Goal: Transaction & Acquisition: Download file/media

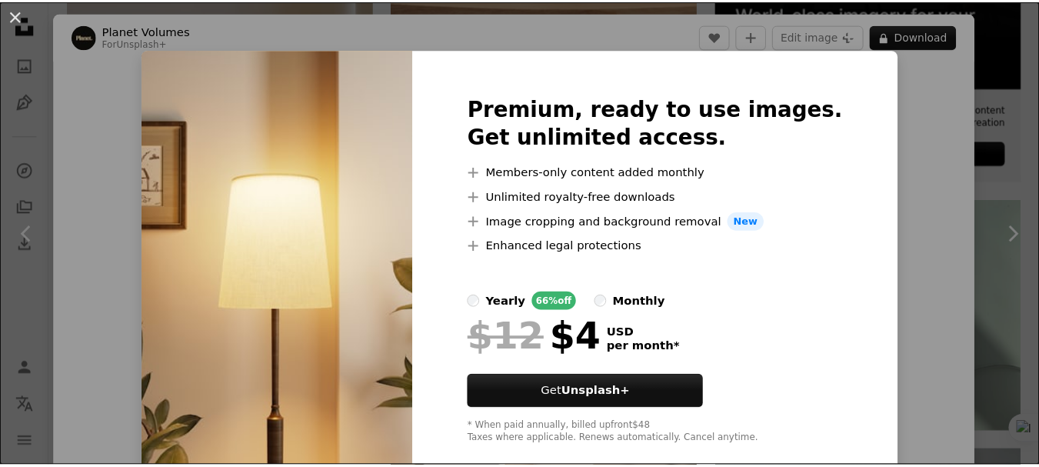
scroll to position [7821, 0]
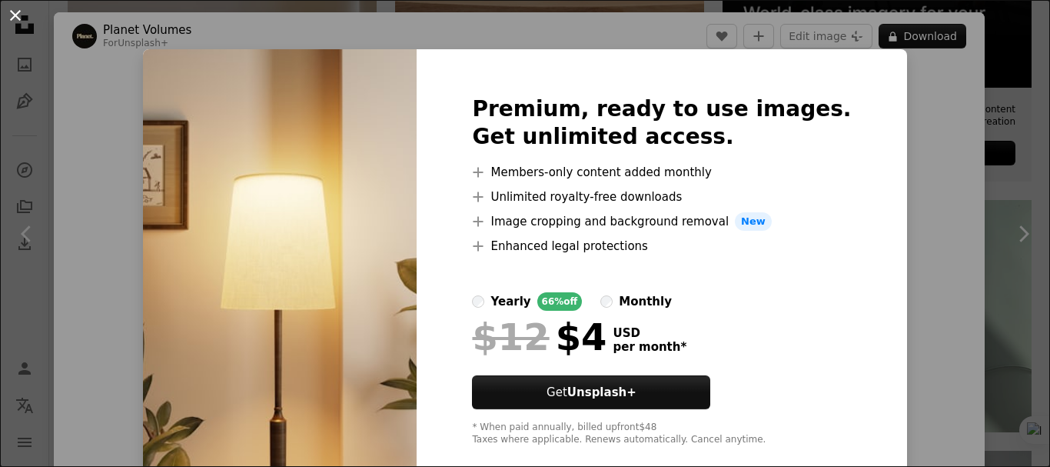
click at [17, 8] on button "An X shape" at bounding box center [15, 15] width 18 height 18
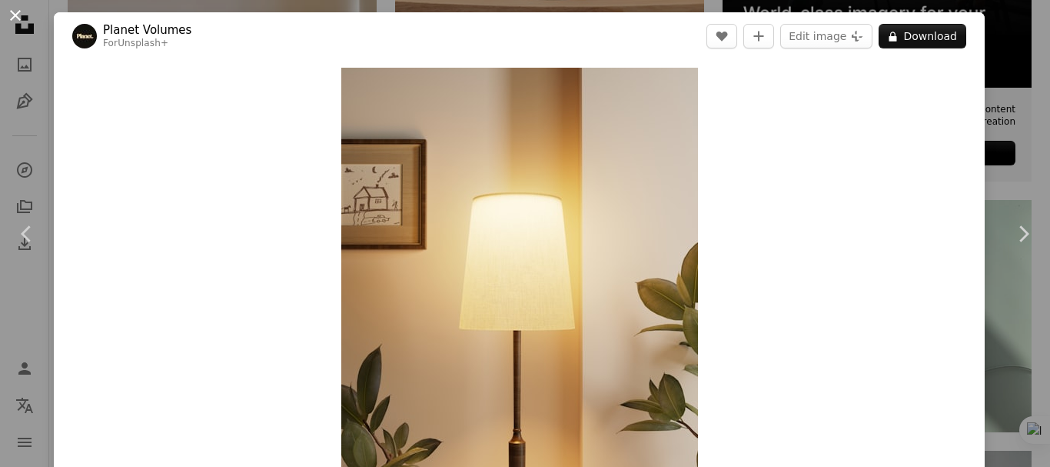
click at [15, 25] on button "An X shape" at bounding box center [15, 15] width 18 height 18
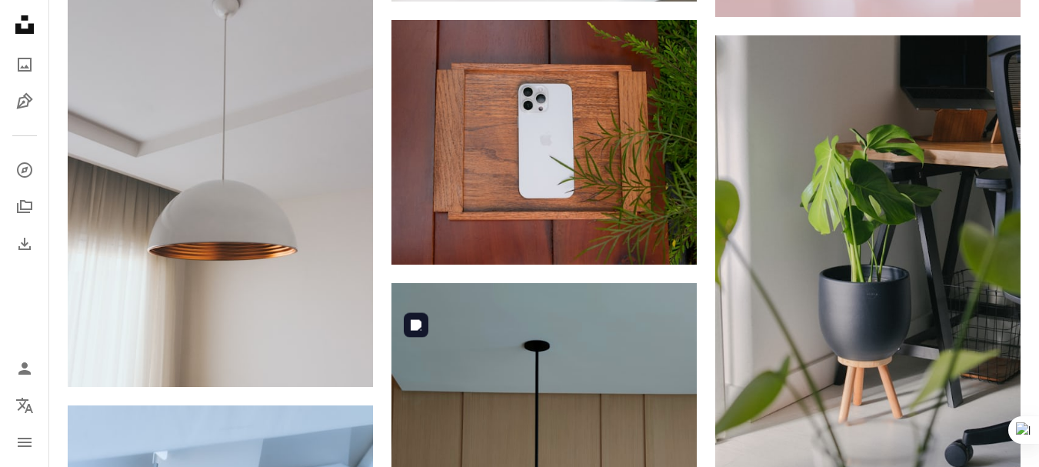
scroll to position [9271, 0]
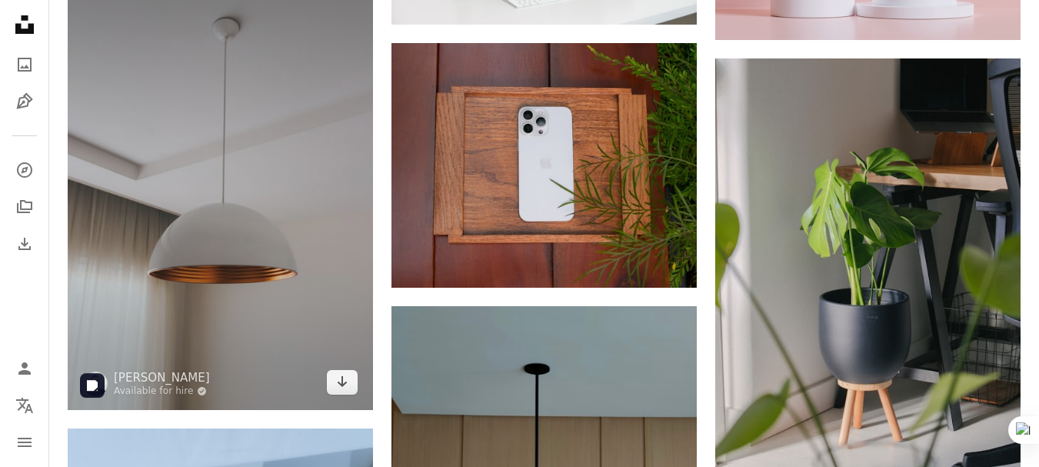
click at [196, 313] on img at bounding box center [220, 181] width 305 height 458
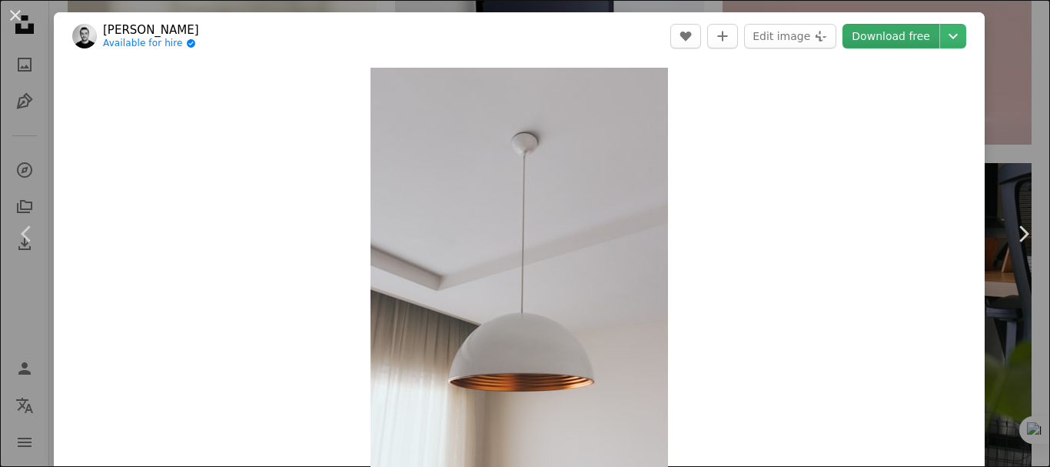
click at [894, 40] on link "Download free" at bounding box center [891, 36] width 97 height 25
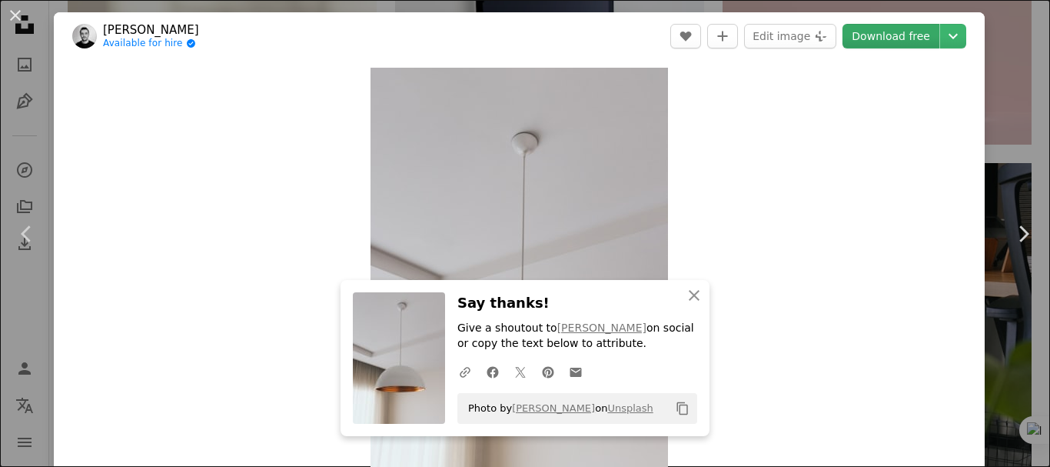
click at [881, 31] on link "Download free" at bounding box center [891, 36] width 97 height 25
click at [694, 295] on icon "An X shape" at bounding box center [694, 295] width 18 height 18
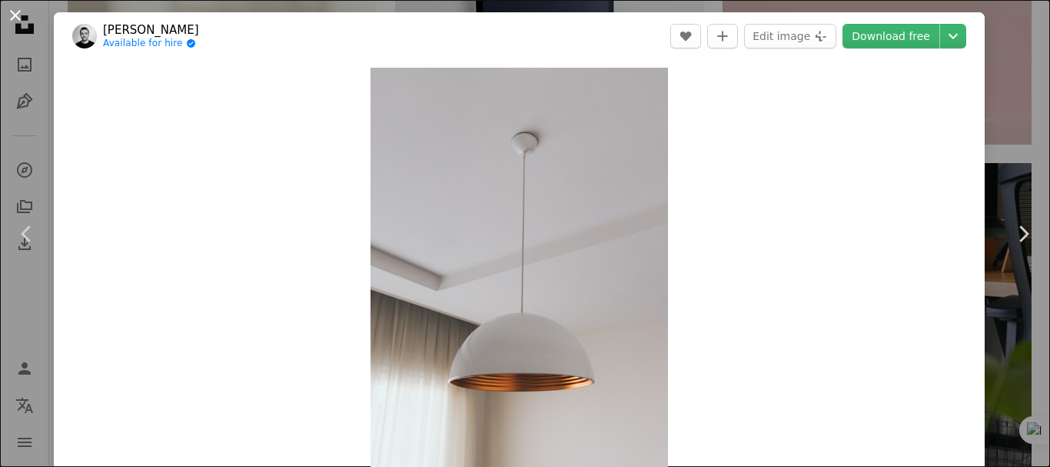
click at [13, 10] on button "An X shape" at bounding box center [15, 15] width 18 height 18
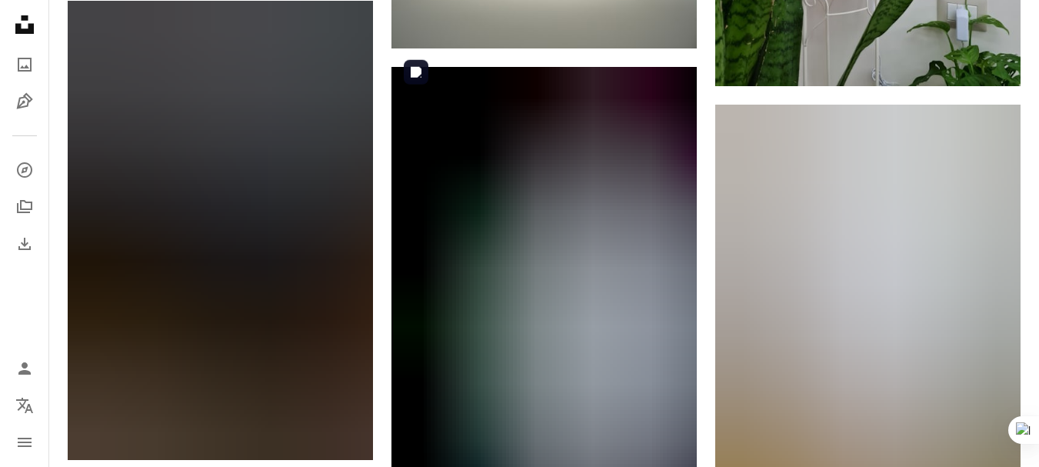
scroll to position [15371, 0]
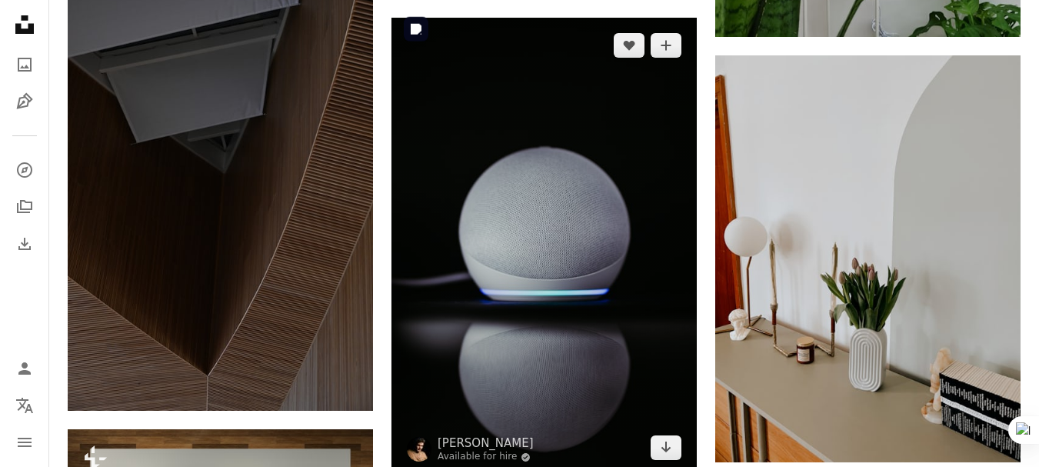
click at [438, 225] on img at bounding box center [543, 247] width 305 height 458
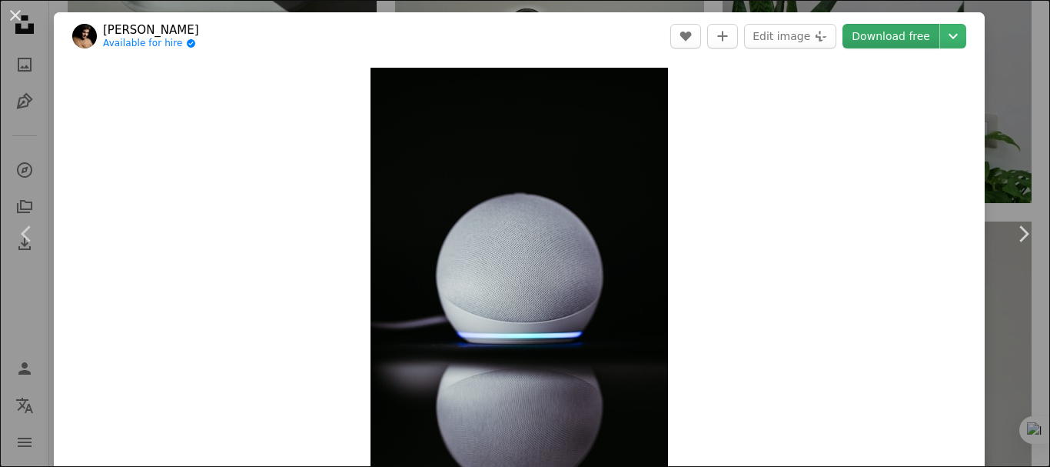
click at [898, 41] on link "Download free" at bounding box center [891, 36] width 97 height 25
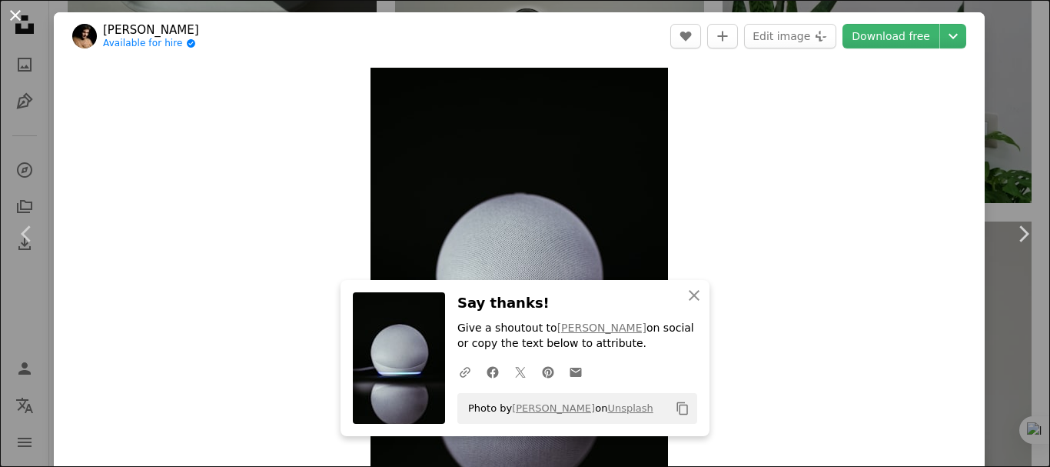
click at [20, 23] on button "An X shape" at bounding box center [15, 15] width 18 height 18
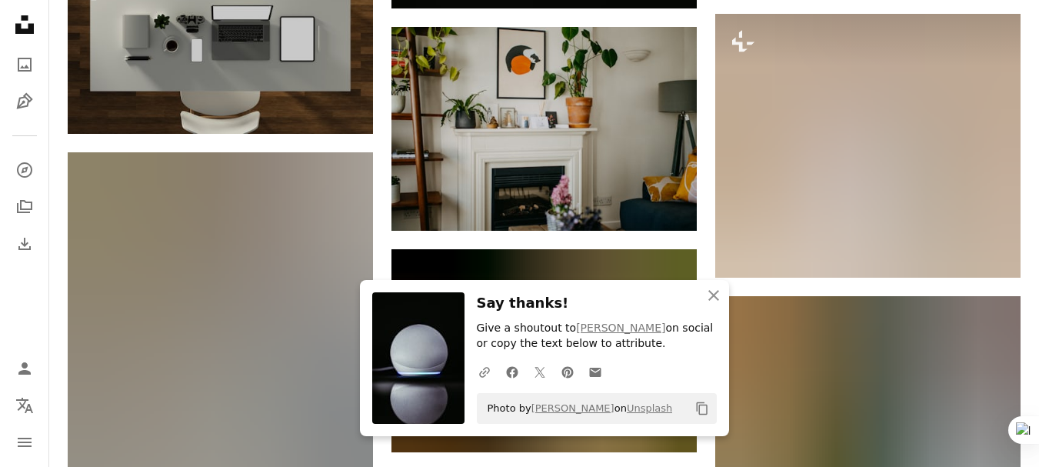
scroll to position [15839, 0]
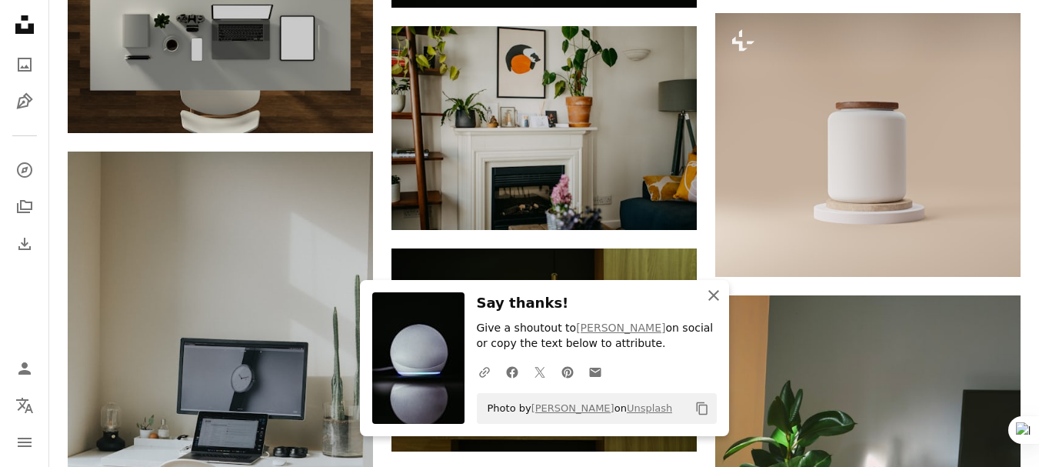
click at [722, 295] on icon "An X shape" at bounding box center [713, 295] width 18 height 18
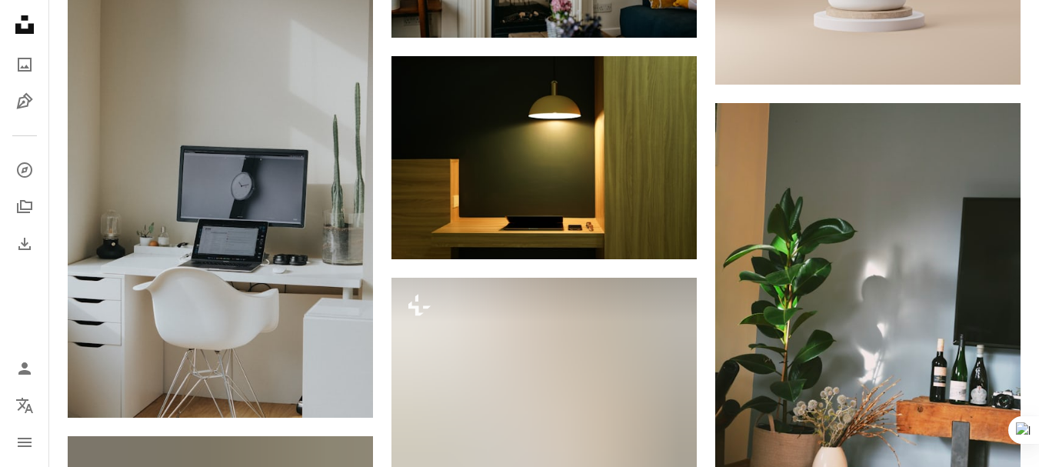
scroll to position [16044, 0]
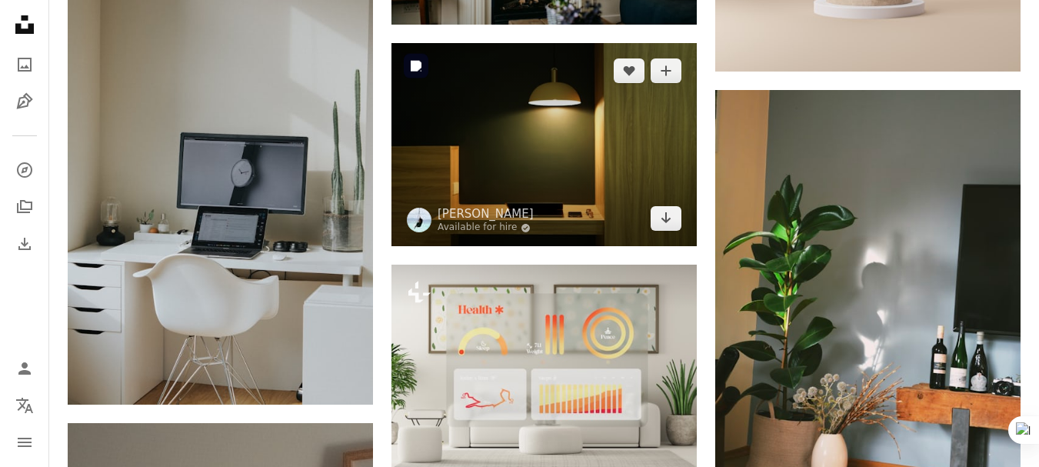
click at [624, 191] on img at bounding box center [543, 144] width 305 height 203
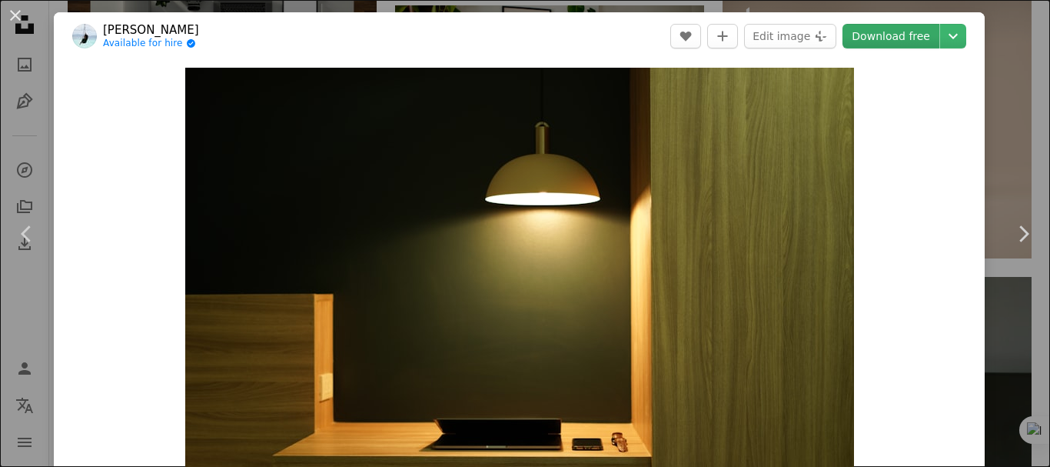
click at [897, 38] on link "Download free" at bounding box center [891, 36] width 97 height 25
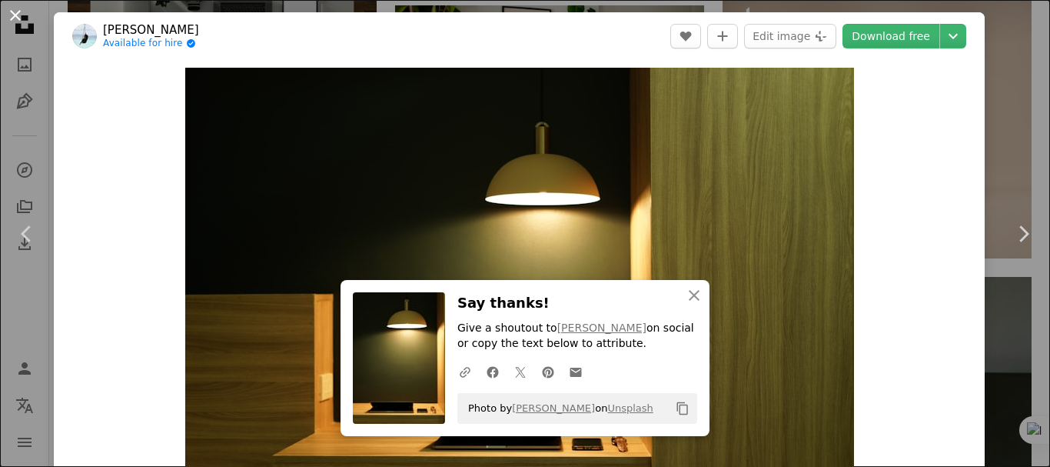
click at [25, 23] on button "An X shape" at bounding box center [15, 15] width 18 height 18
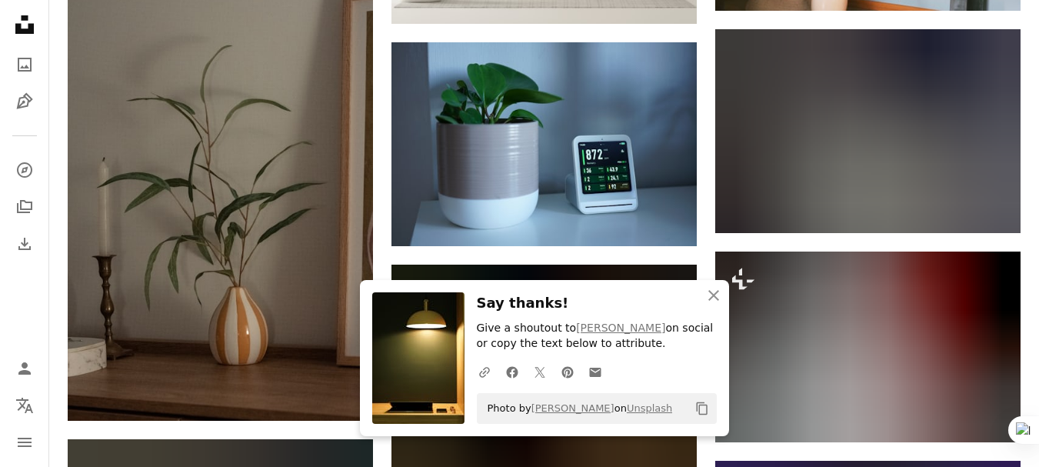
scroll to position [16531, 0]
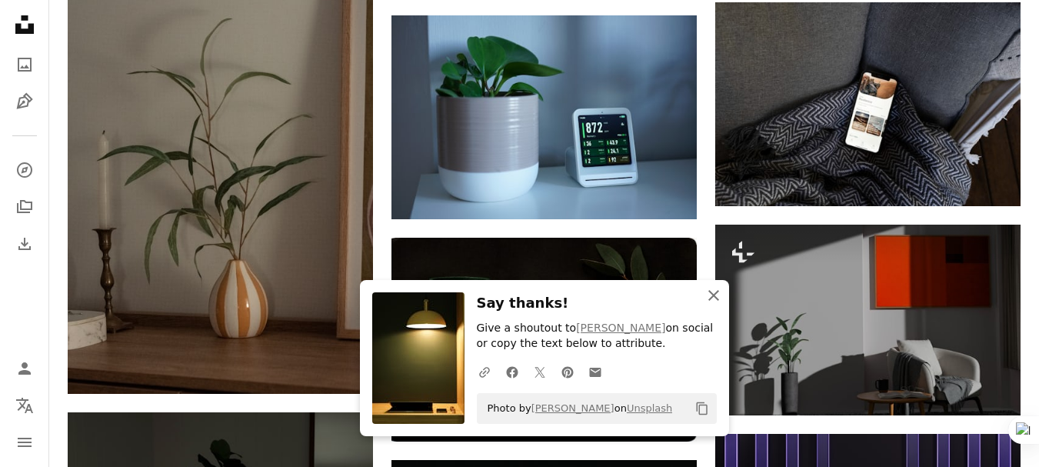
click at [711, 298] on icon "An X shape" at bounding box center [713, 295] width 18 height 18
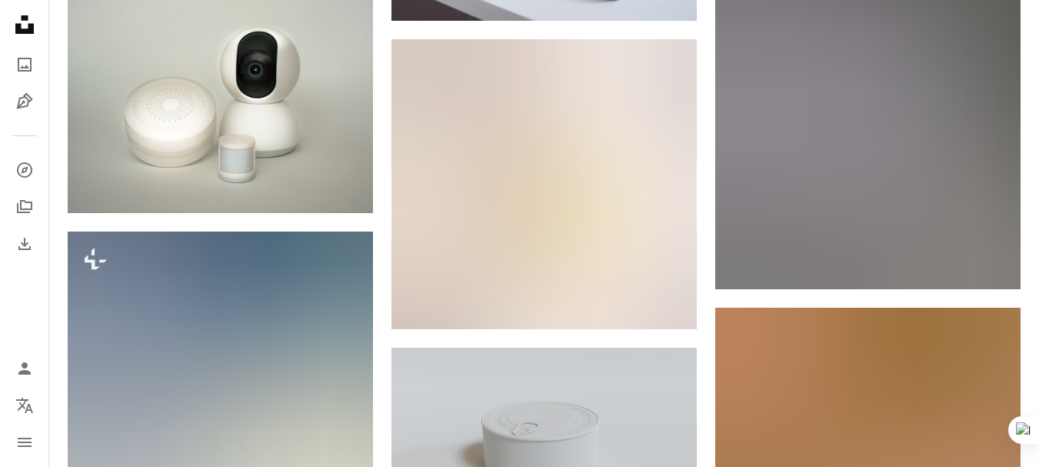
scroll to position [17885, 0]
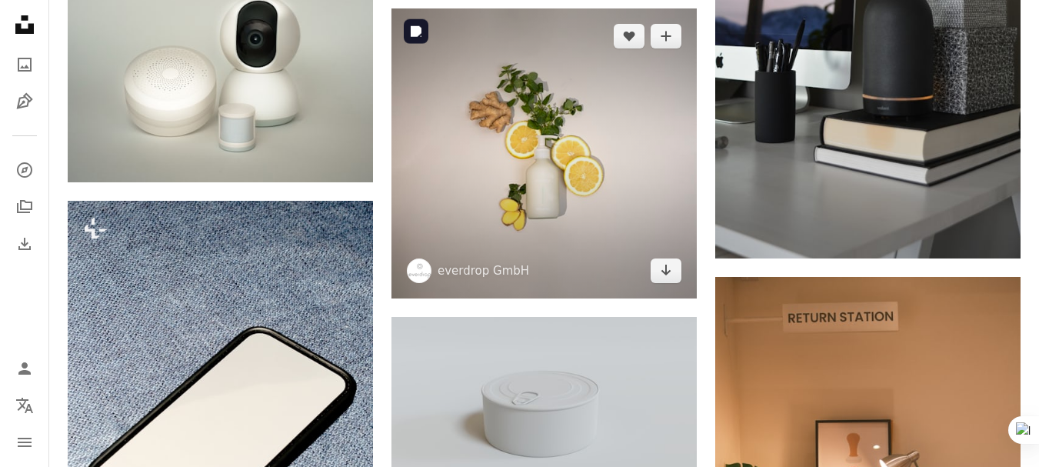
click at [682, 158] on img at bounding box center [543, 153] width 305 height 290
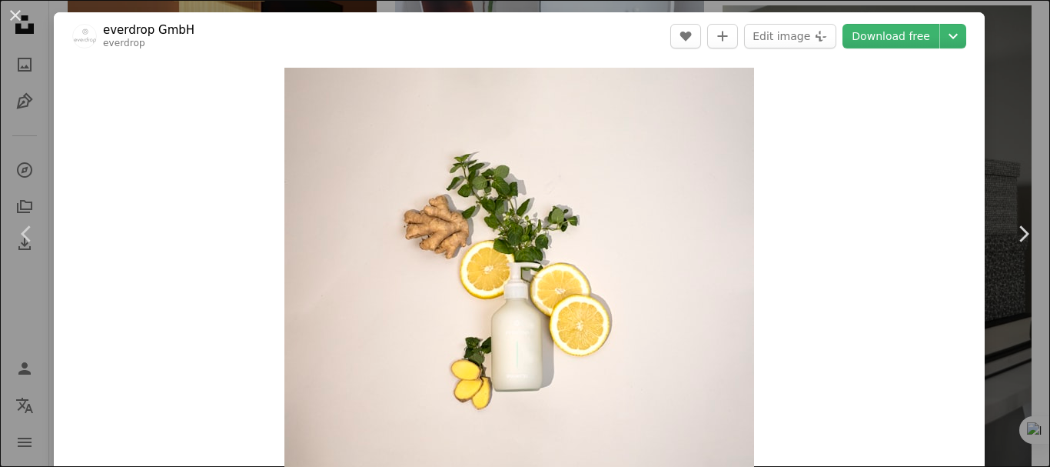
drag, startPoint x: 26, startPoint y: 20, endPoint x: 13, endPoint y: 20, distance: 13.1
click at [18, 15] on button "An X shape" at bounding box center [15, 15] width 18 height 18
click at [18, 15] on icon "Unsplash logo Unsplash Home" at bounding box center [24, 24] width 31 height 31
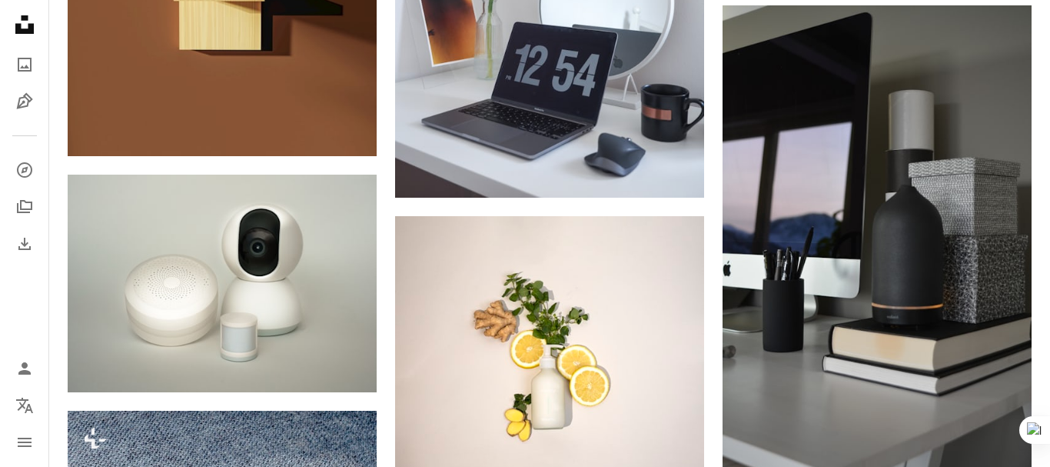
click at [13, 20] on icon "Unsplash logo Unsplash Home" at bounding box center [24, 24] width 31 height 31
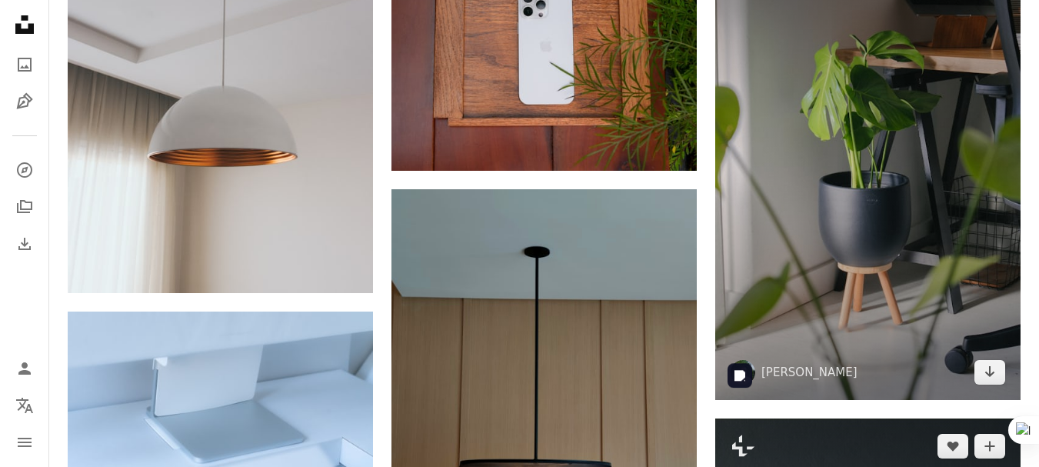
scroll to position [9378, 0]
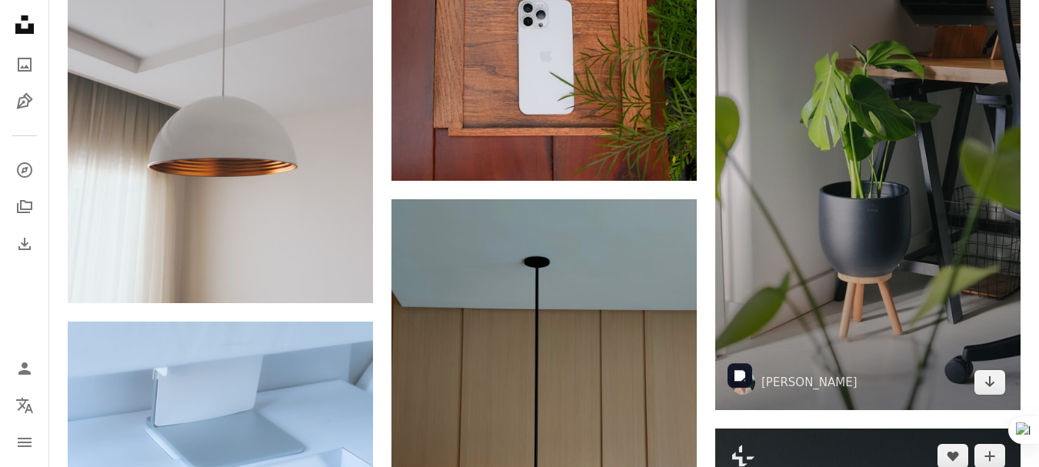
click at [743, 276] on img at bounding box center [867, 181] width 305 height 458
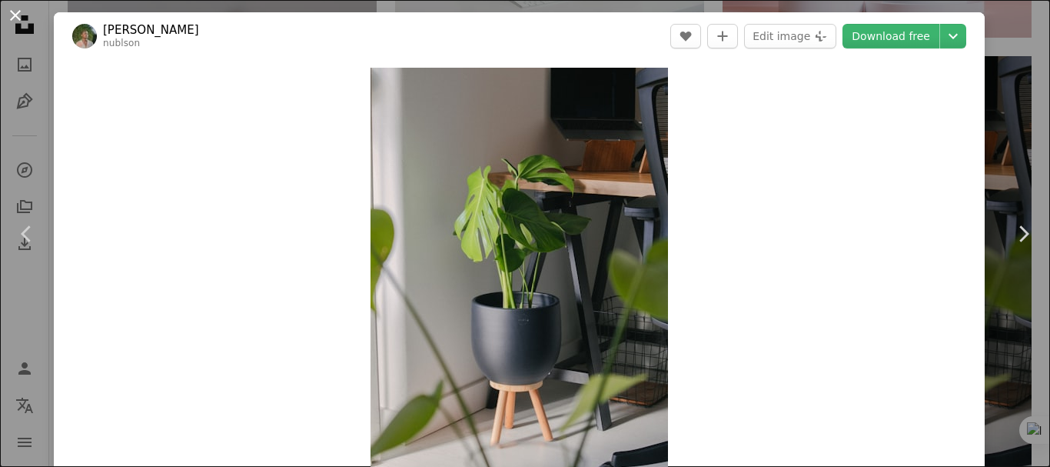
click at [14, 19] on button "An X shape" at bounding box center [15, 15] width 18 height 18
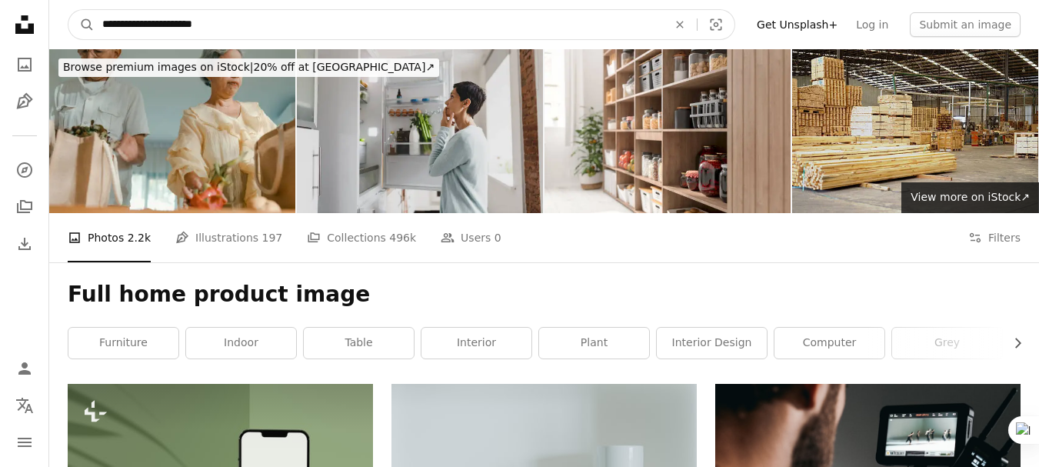
click at [278, 34] on input "**********" at bounding box center [379, 24] width 568 height 29
type input "**********"
click at [68, 10] on button "A magnifying glass" at bounding box center [81, 24] width 26 height 29
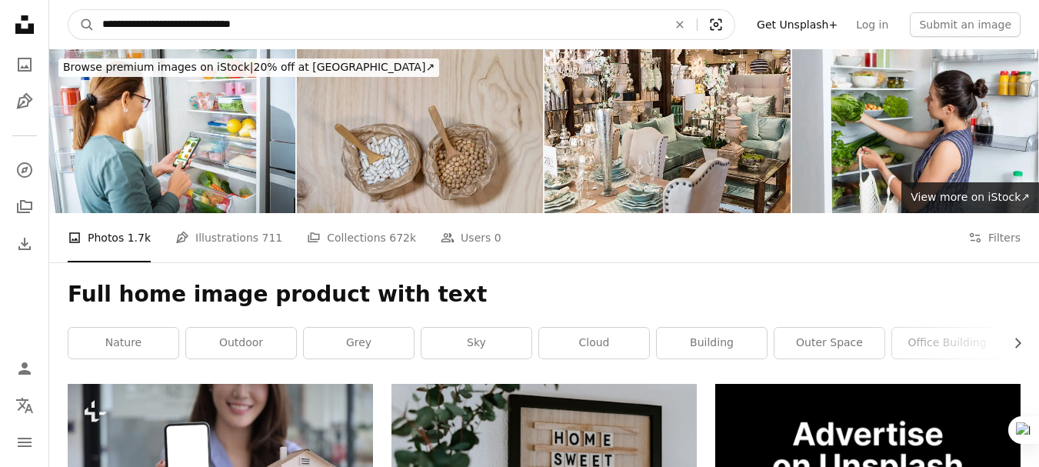
click at [734, 18] on icon "Visual search" at bounding box center [716, 24] width 37 height 15
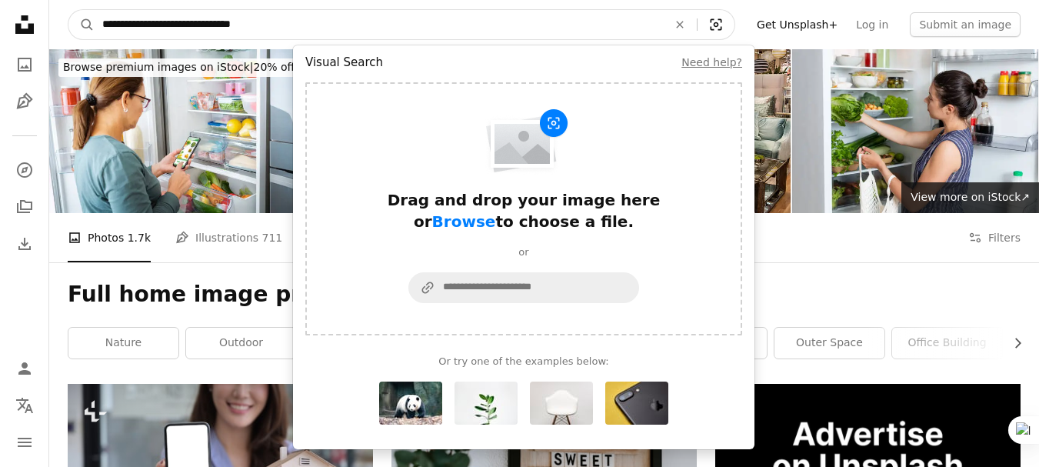
click at [734, 25] on icon "Visual search" at bounding box center [716, 24] width 37 height 15
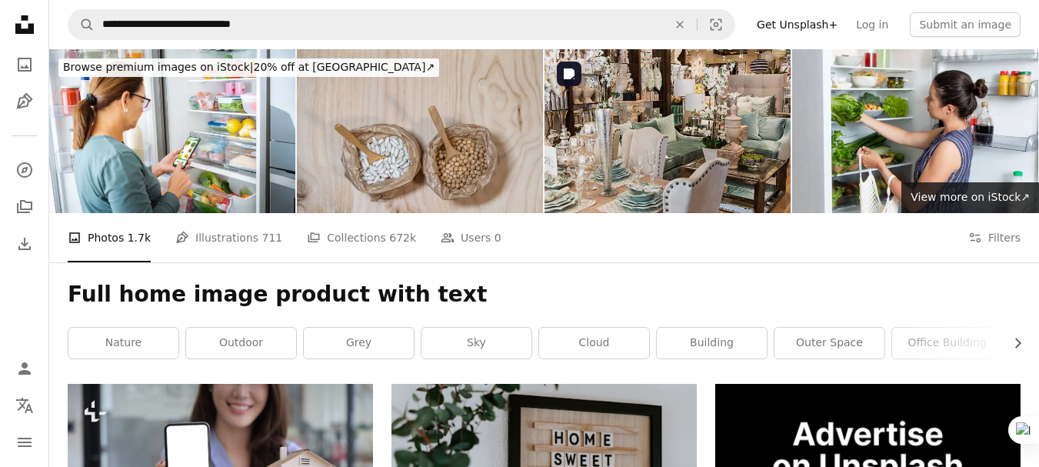
click at [672, 75] on img at bounding box center [667, 131] width 246 height 164
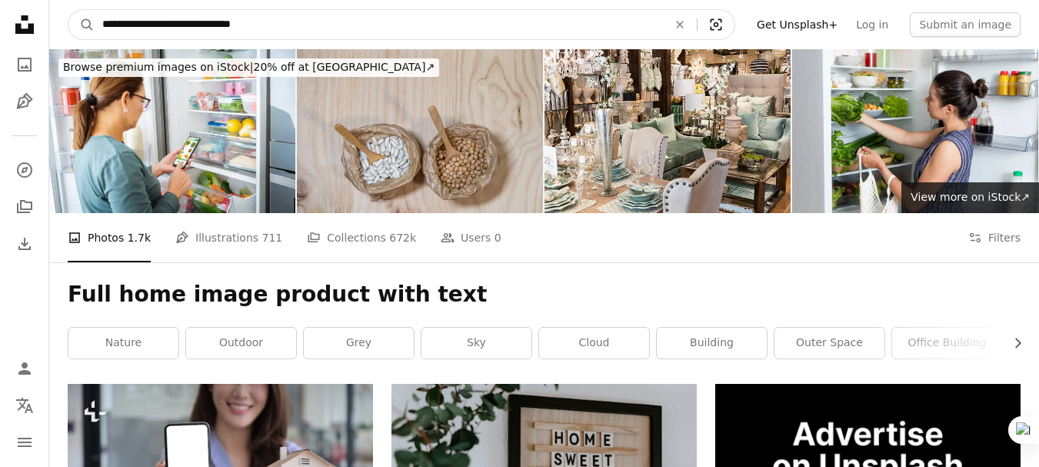
click at [734, 25] on icon "Visual search" at bounding box center [716, 24] width 37 height 15
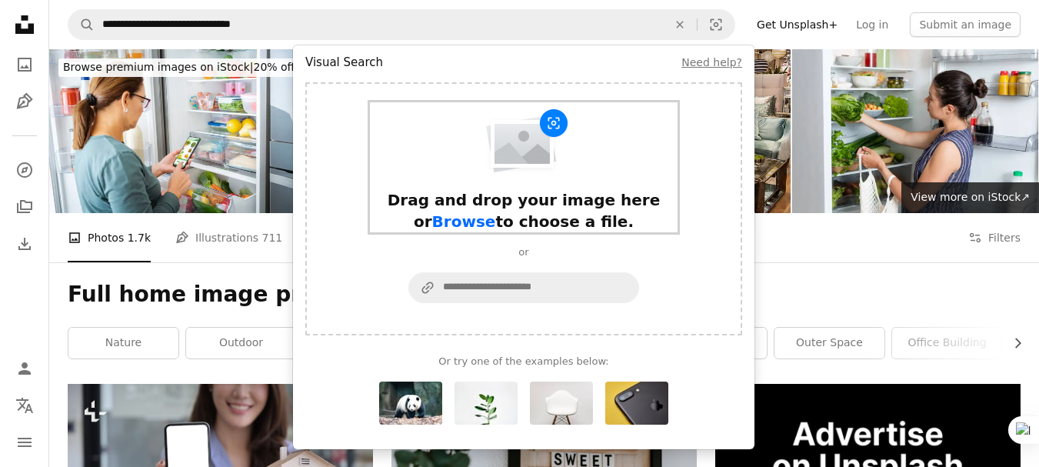
click at [536, 151] on img "Visual search form" at bounding box center [523, 142] width 91 height 68
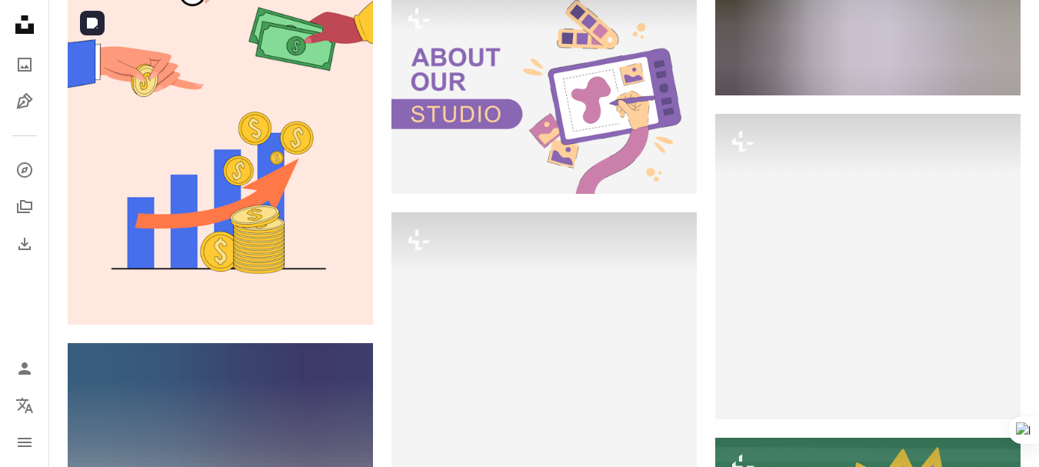
scroll to position [4986, 0]
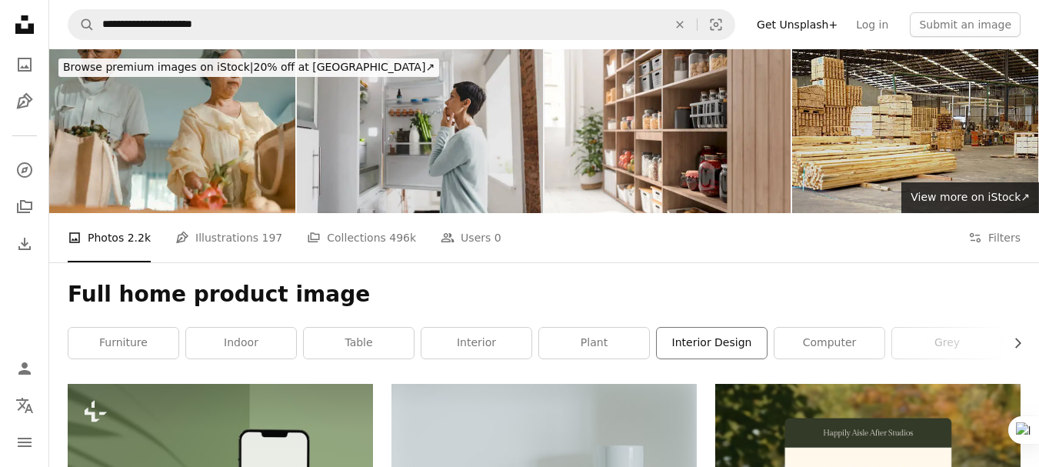
click at [711, 349] on link "interior design" at bounding box center [712, 343] width 110 height 31
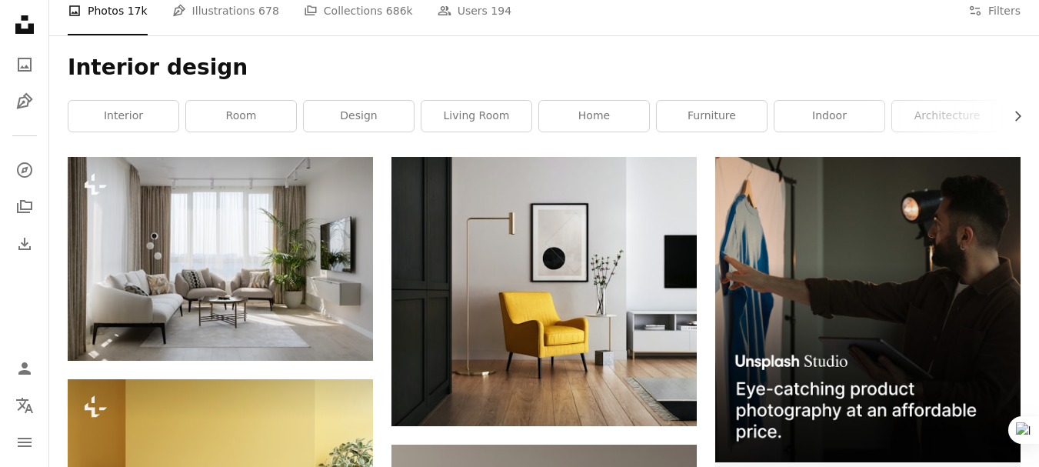
scroll to position [231, 0]
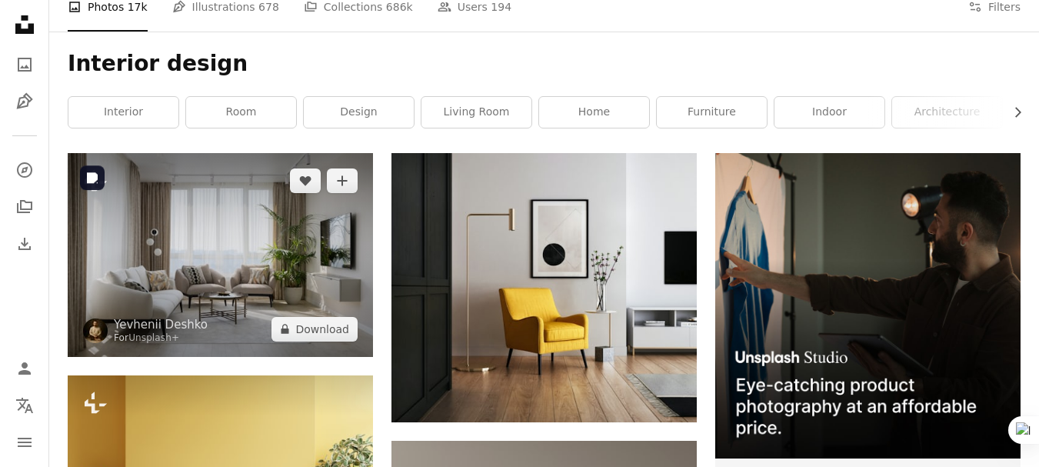
click at [82, 221] on img at bounding box center [220, 254] width 305 height 203
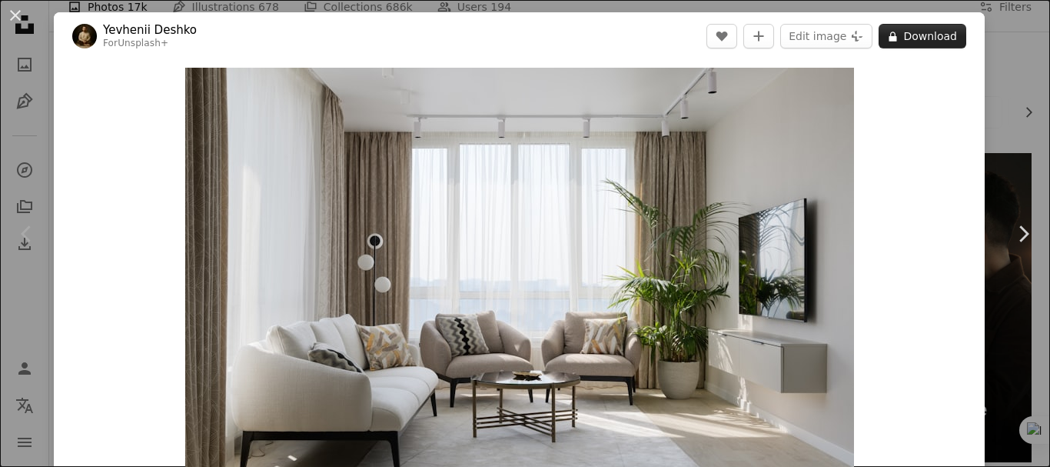
click at [894, 35] on button "A lock Download" at bounding box center [923, 36] width 88 height 25
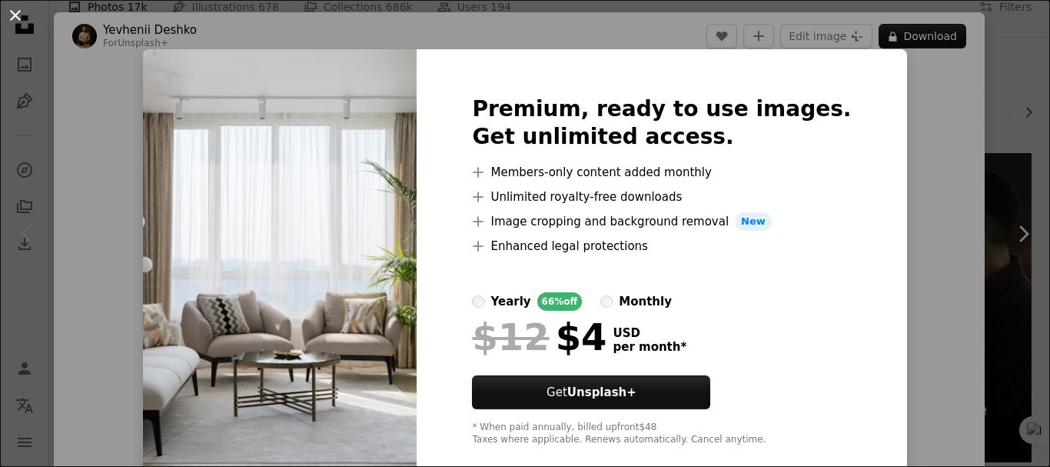
click at [17, 18] on button "An X shape" at bounding box center [15, 15] width 18 height 18
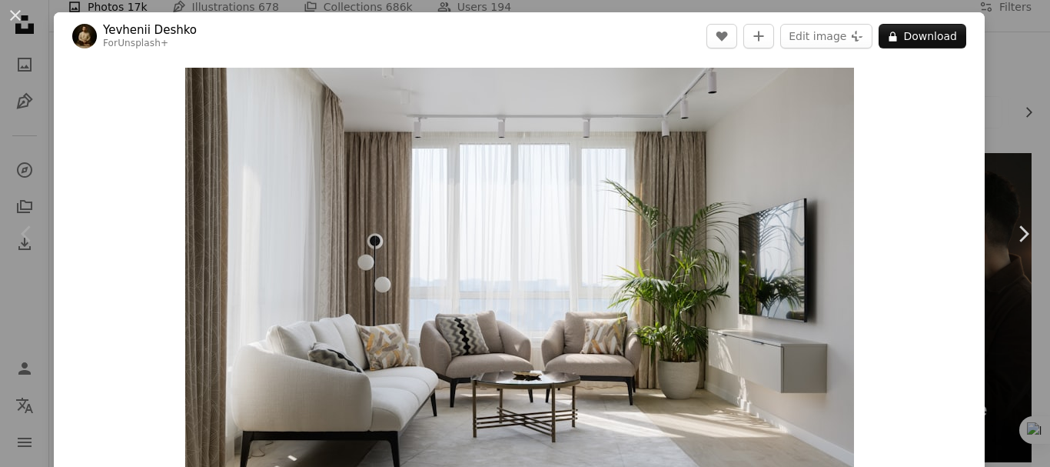
click at [17, 18] on button "An X shape" at bounding box center [15, 15] width 18 height 18
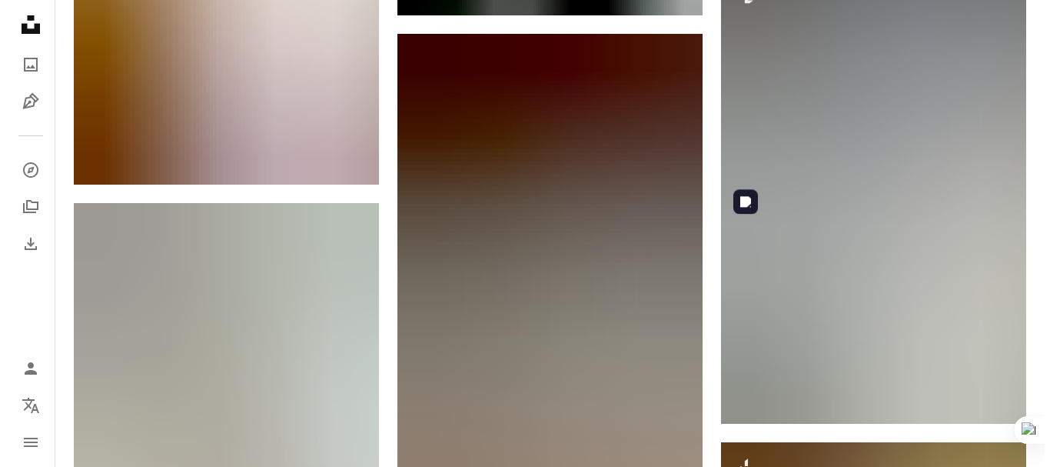
scroll to position [1277, 0]
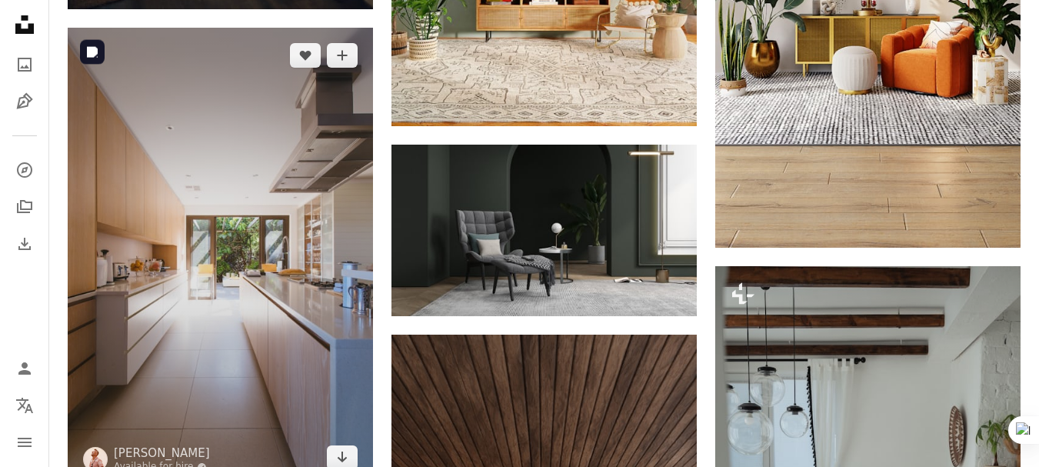
drag, startPoint x: 405, startPoint y: 163, endPoint x: 331, endPoint y: 185, distance: 76.2
click at [331, 185] on img at bounding box center [220, 257] width 305 height 458
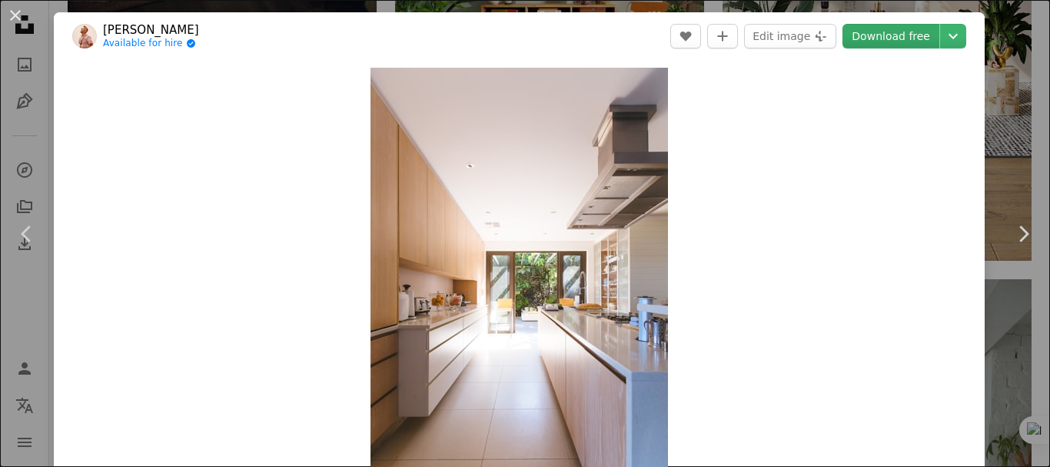
click at [904, 28] on link "Download free" at bounding box center [891, 36] width 97 height 25
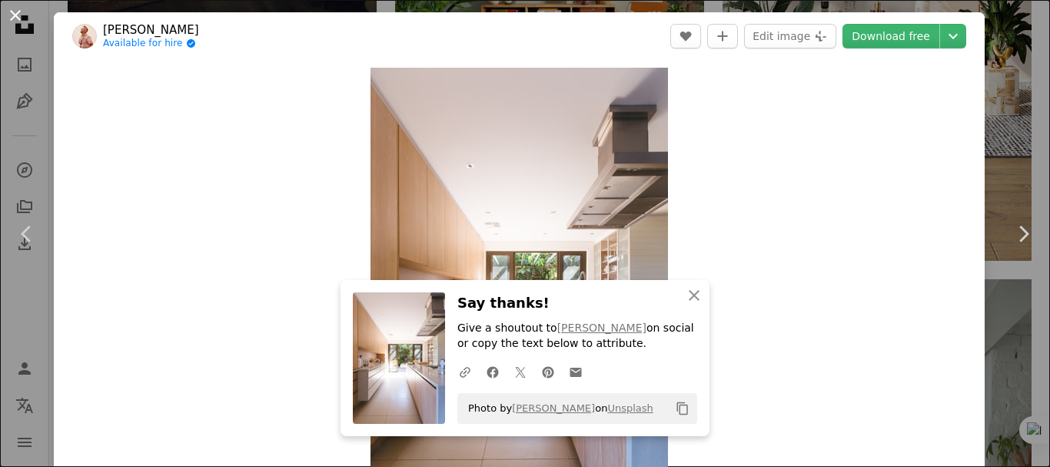
click at [15, 14] on button "An X shape" at bounding box center [15, 15] width 18 height 18
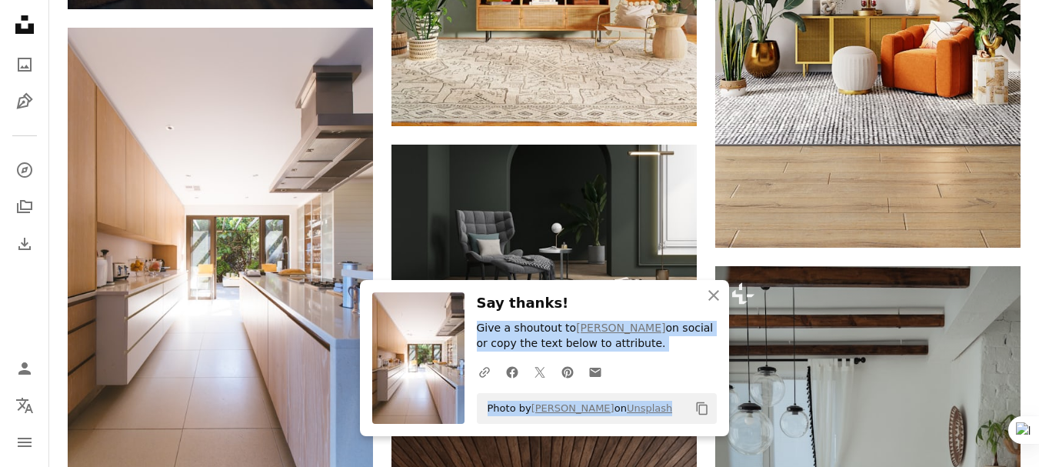
drag, startPoint x: 668, startPoint y: 402, endPoint x: 682, endPoint y: 305, distance: 98.0
click at [682, 305] on div "Say thanks! Give a shoutout to [PERSON_NAME] on social or copy the text below t…" at bounding box center [597, 358] width 240 height 132
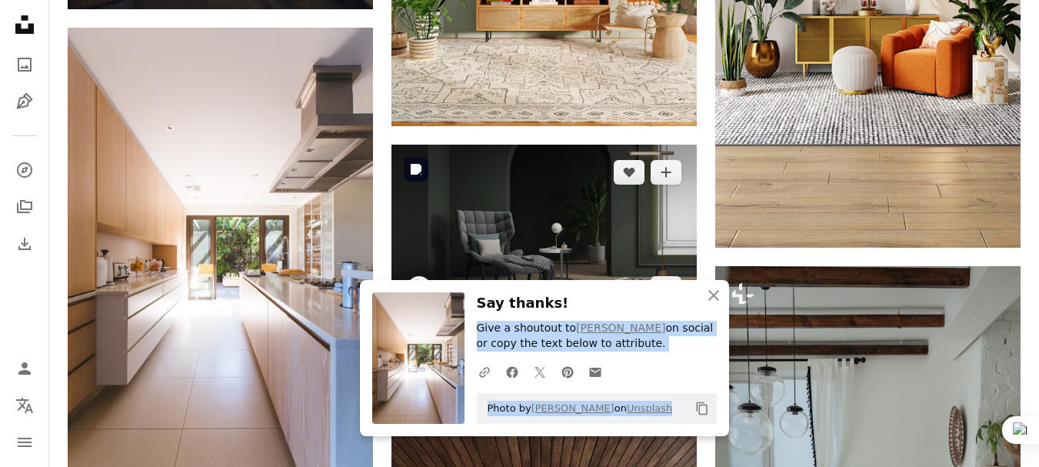
click at [679, 228] on img at bounding box center [543, 230] width 305 height 171
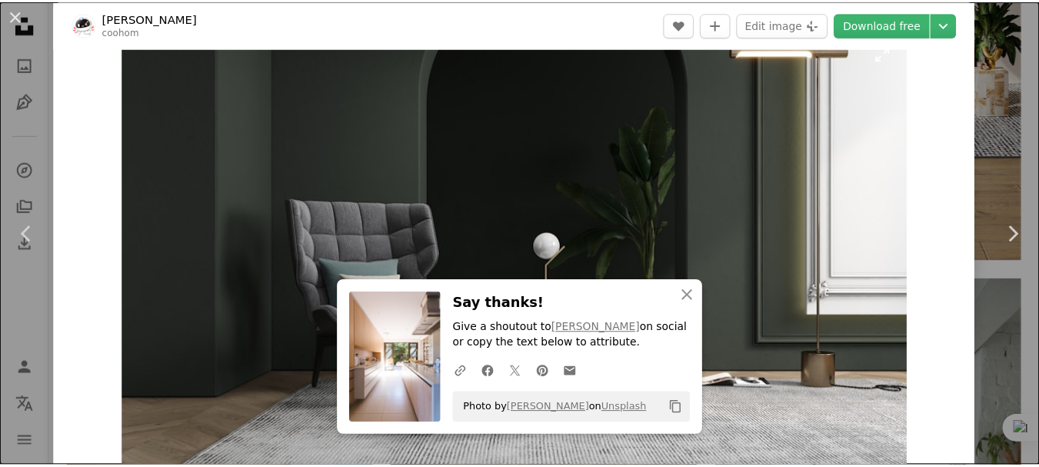
scroll to position [118, 0]
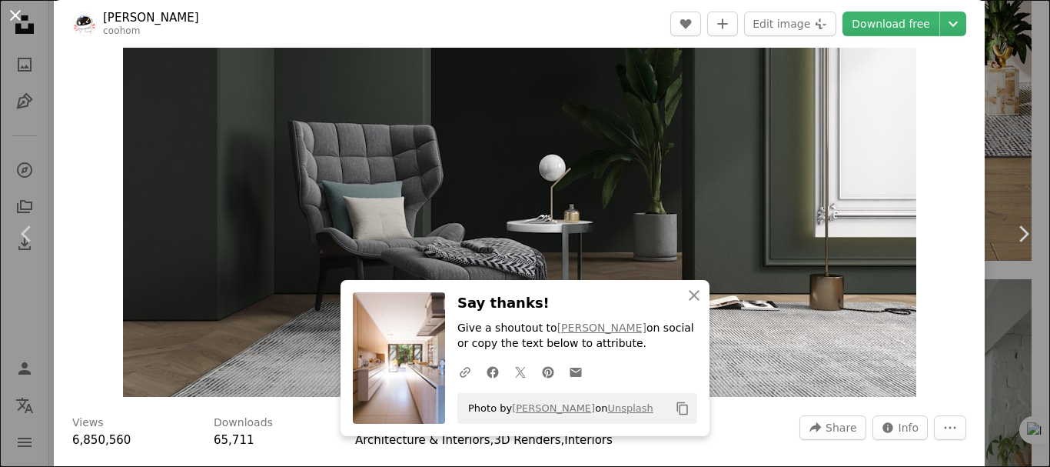
click at [25, 6] on button "An X shape" at bounding box center [15, 15] width 18 height 18
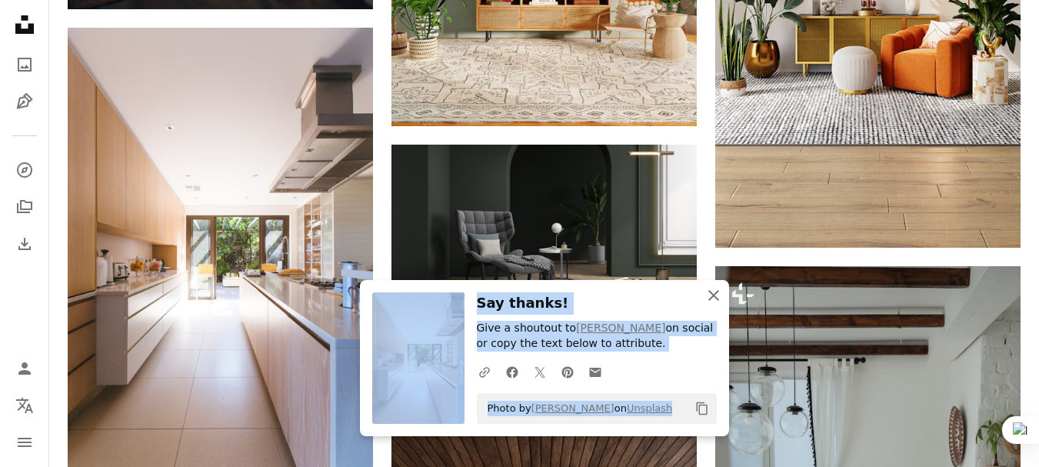
click at [710, 289] on icon "An X shape" at bounding box center [713, 295] width 18 height 18
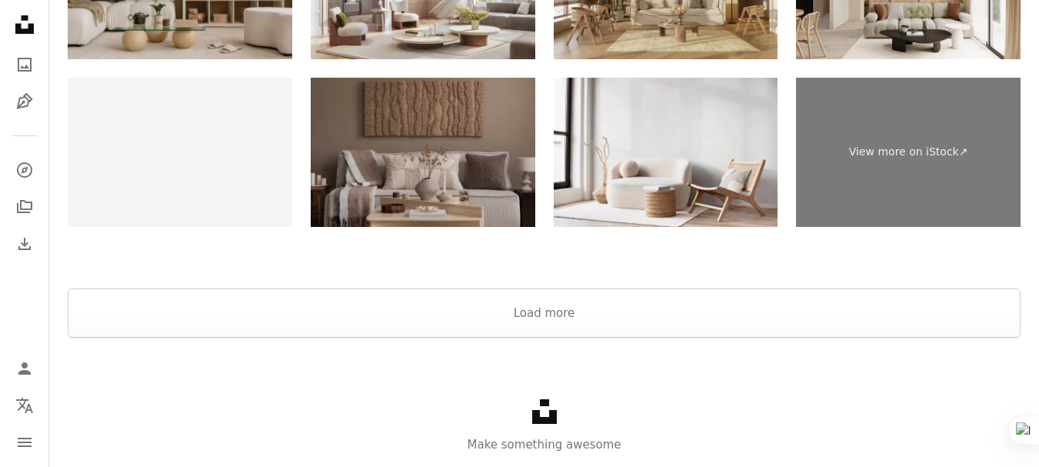
scroll to position [3573, 0]
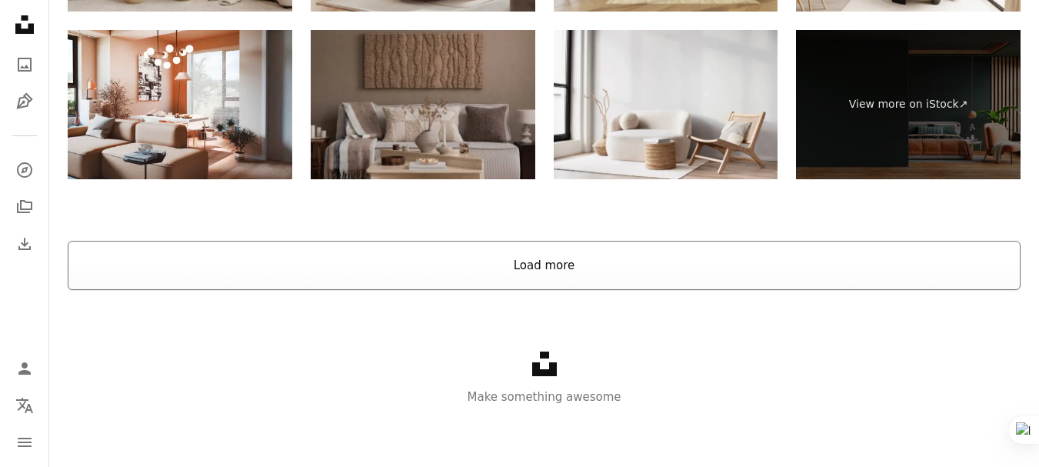
click at [558, 270] on button "Load more" at bounding box center [544, 265] width 953 height 49
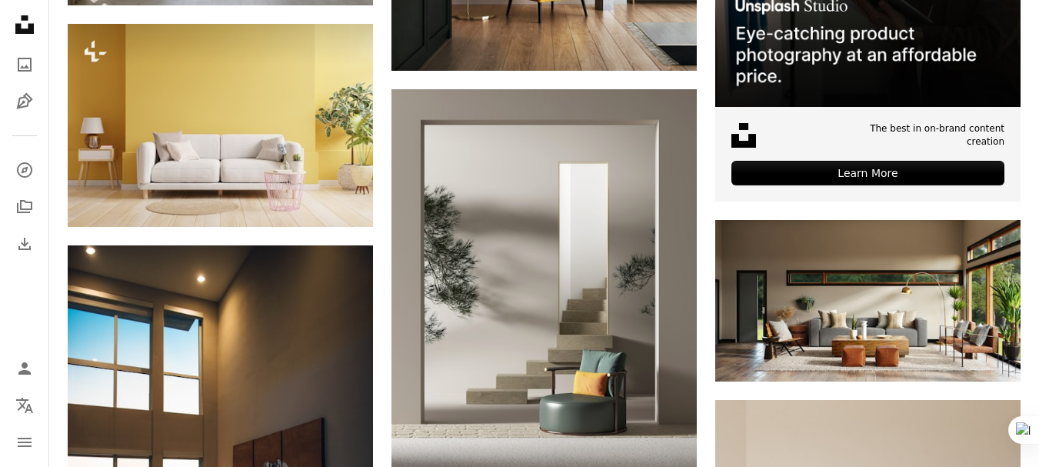
scroll to position [0, 0]
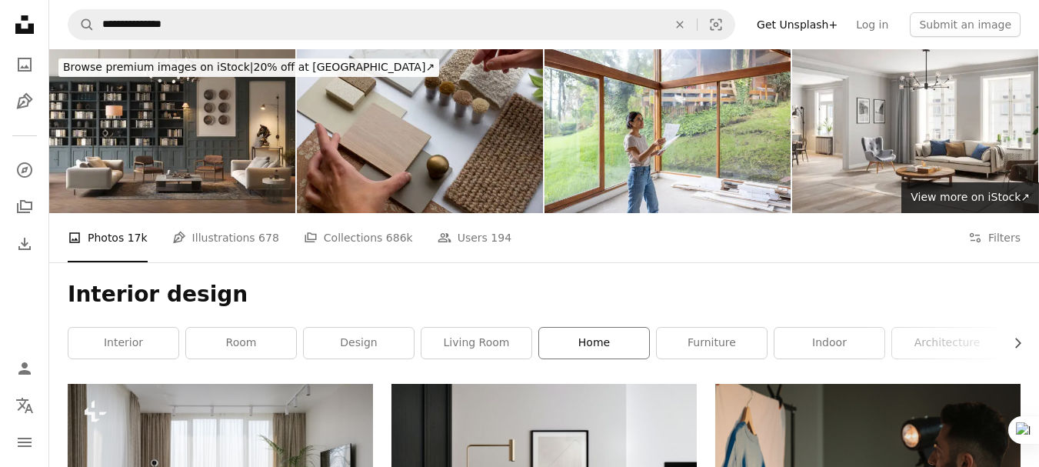
click at [553, 351] on link "home" at bounding box center [594, 343] width 110 height 31
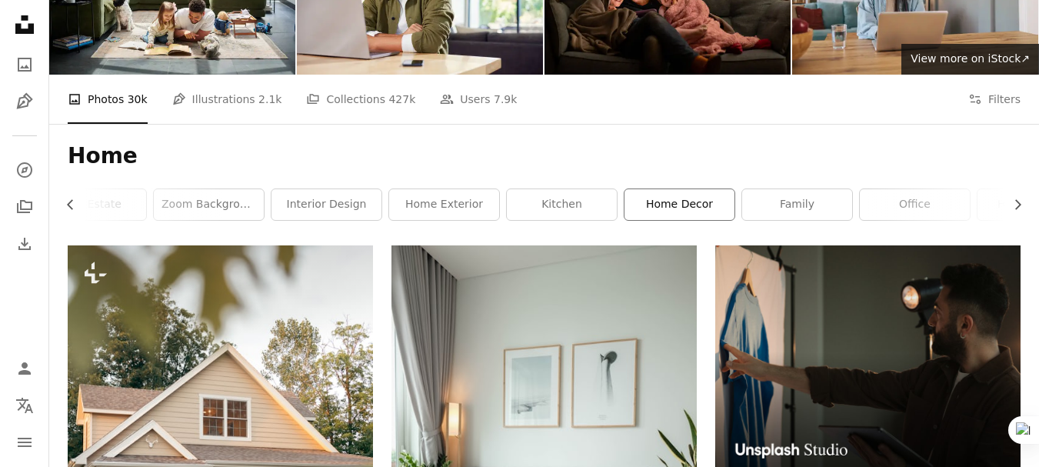
scroll to position [0, 453]
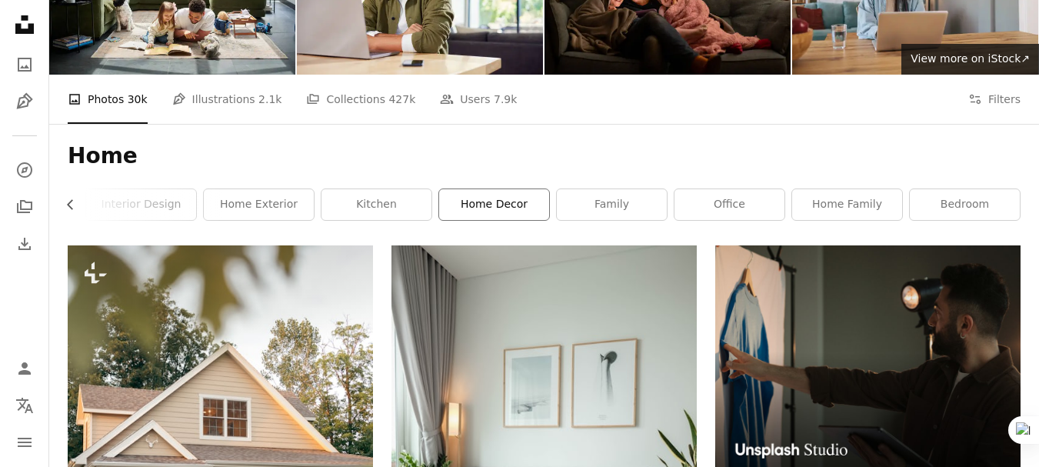
click at [490, 205] on link "home decor" at bounding box center [494, 204] width 110 height 31
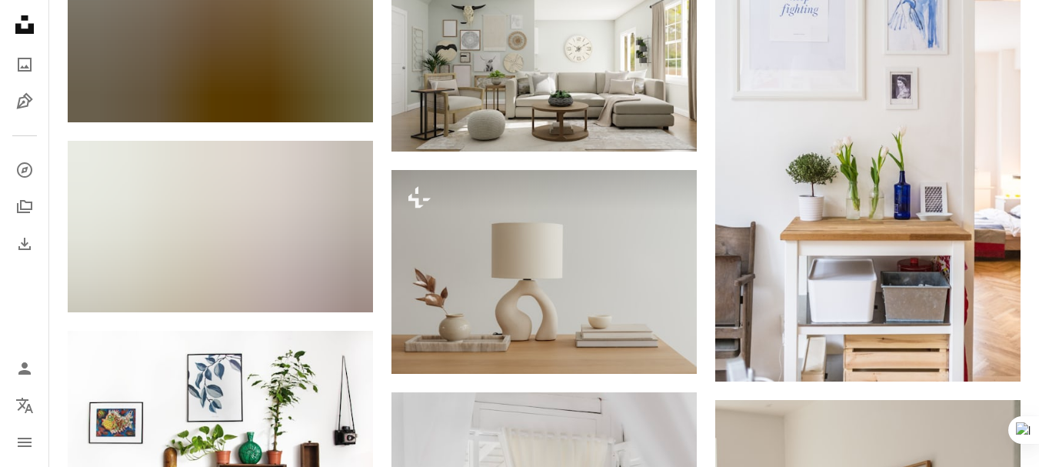
scroll to position [1913, 0]
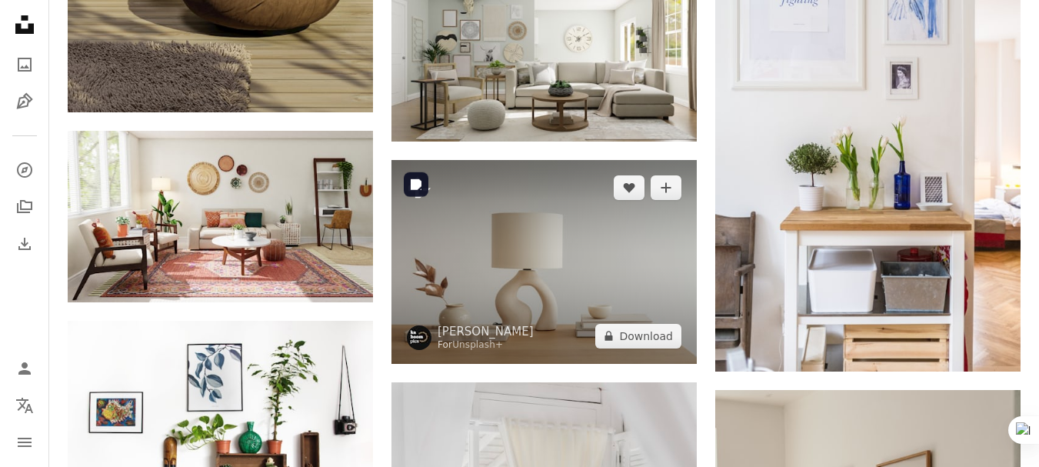
click at [538, 301] on img at bounding box center [543, 261] width 305 height 203
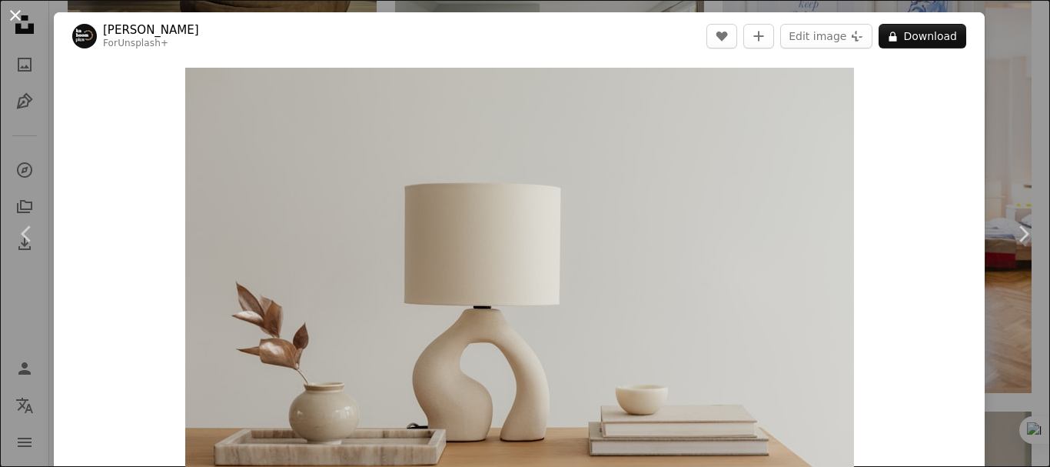
click at [18, 15] on button "An X shape" at bounding box center [15, 15] width 18 height 18
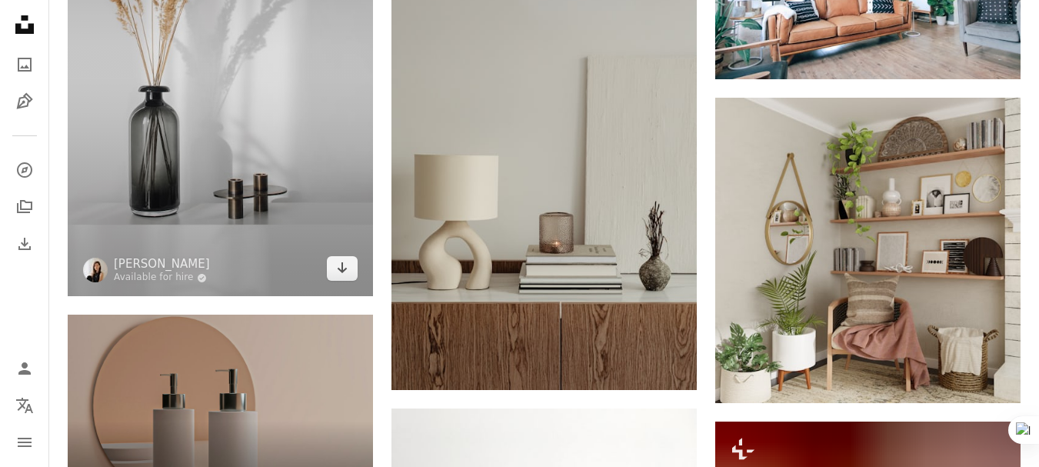
scroll to position [3322, 0]
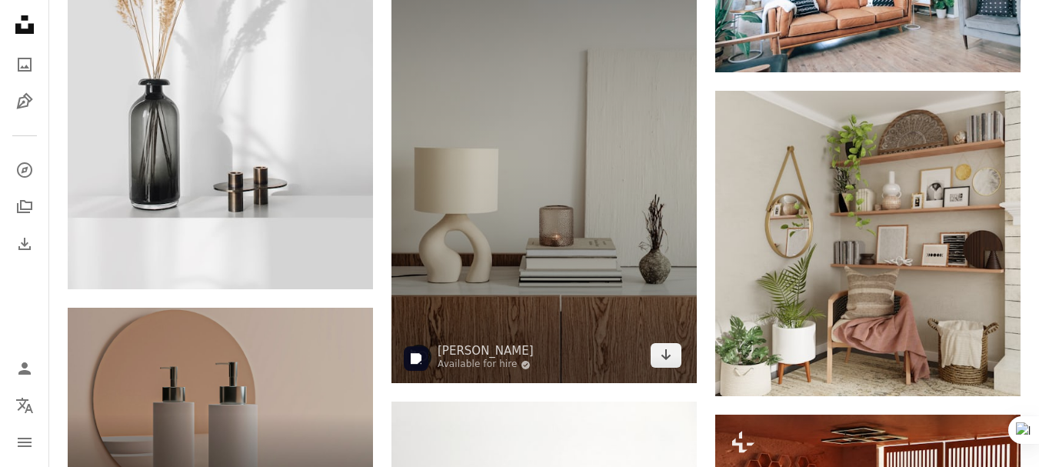
click at [501, 326] on img at bounding box center [543, 154] width 305 height 458
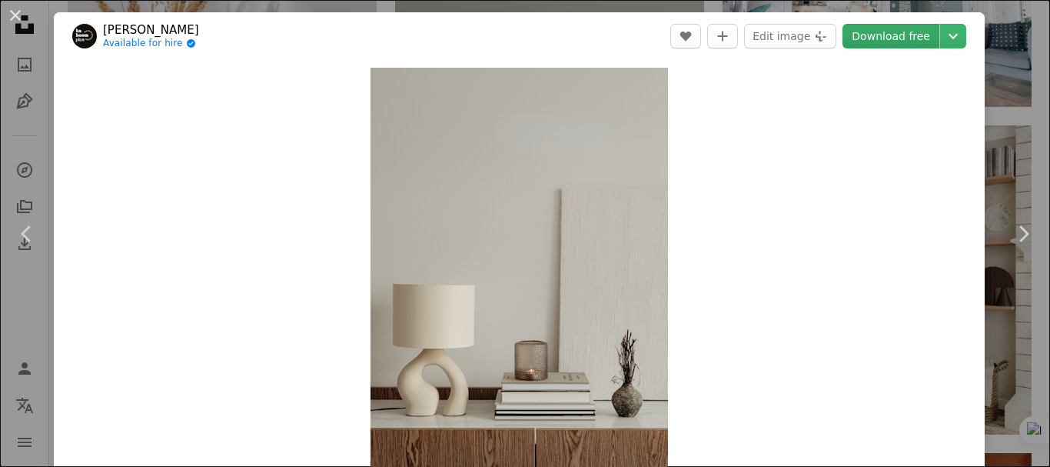
click at [911, 36] on link "Download free" at bounding box center [891, 36] width 97 height 25
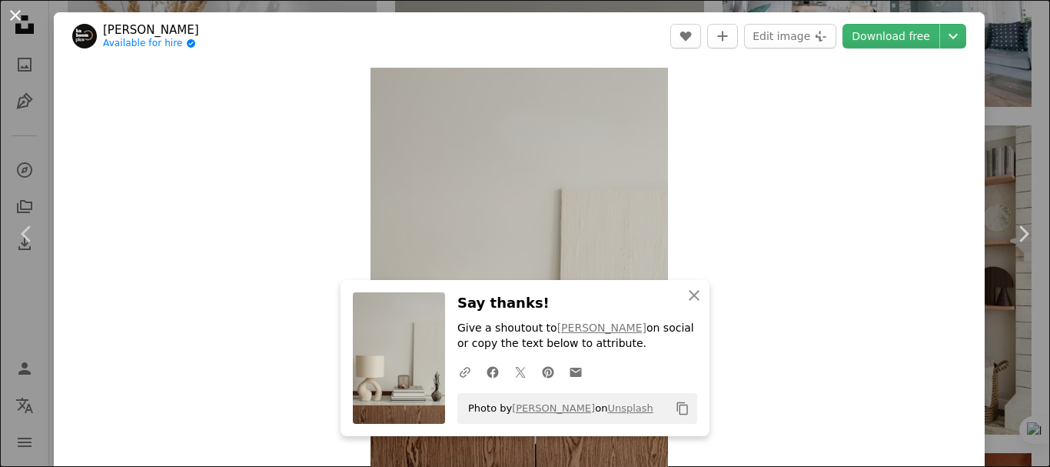
click at [15, 15] on button "An X shape" at bounding box center [15, 15] width 18 height 18
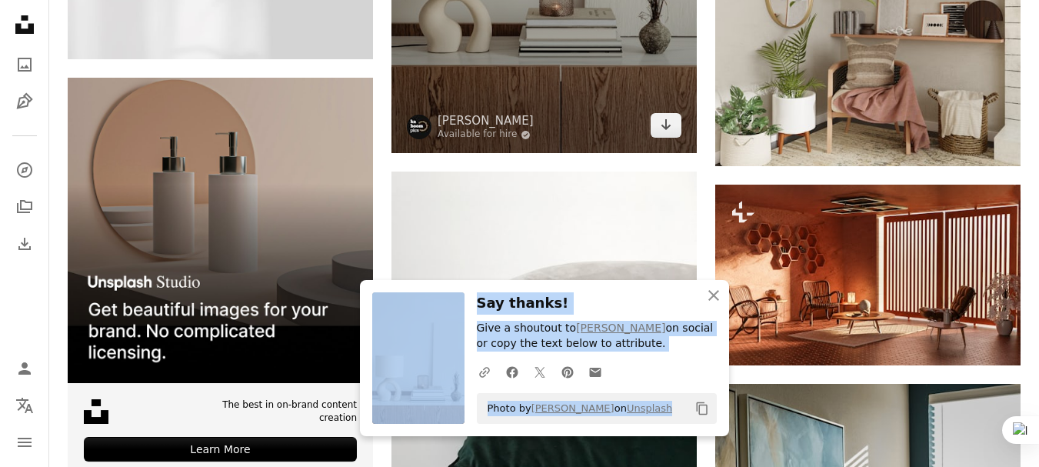
scroll to position [3697, 0]
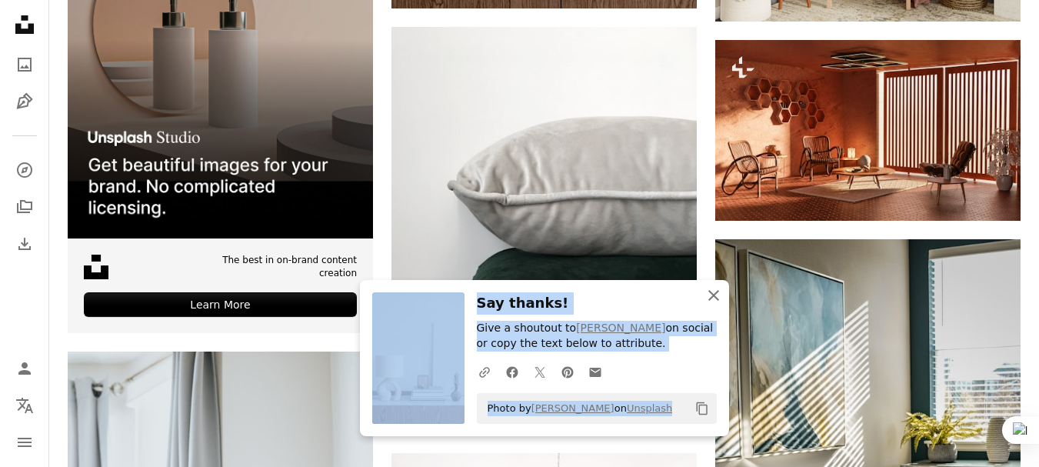
click at [709, 296] on icon "An X shape" at bounding box center [713, 295] width 18 height 18
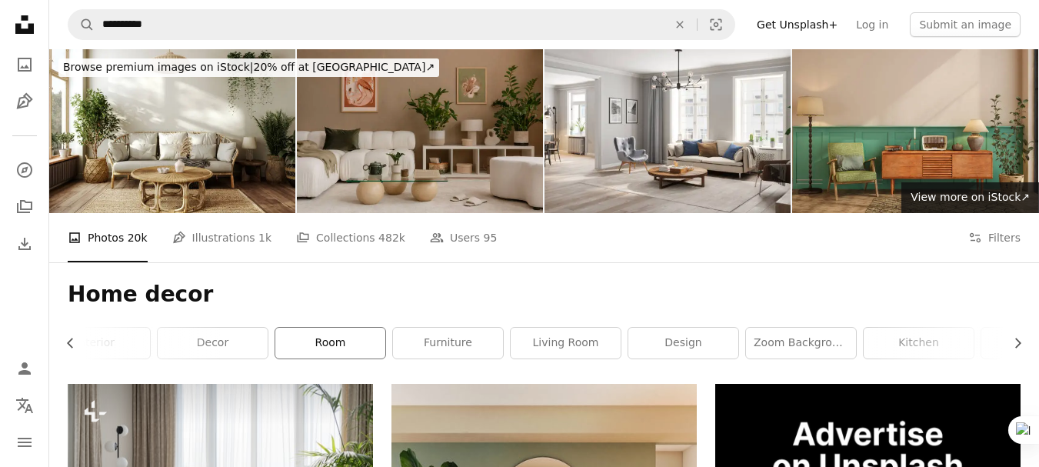
scroll to position [0, 453]
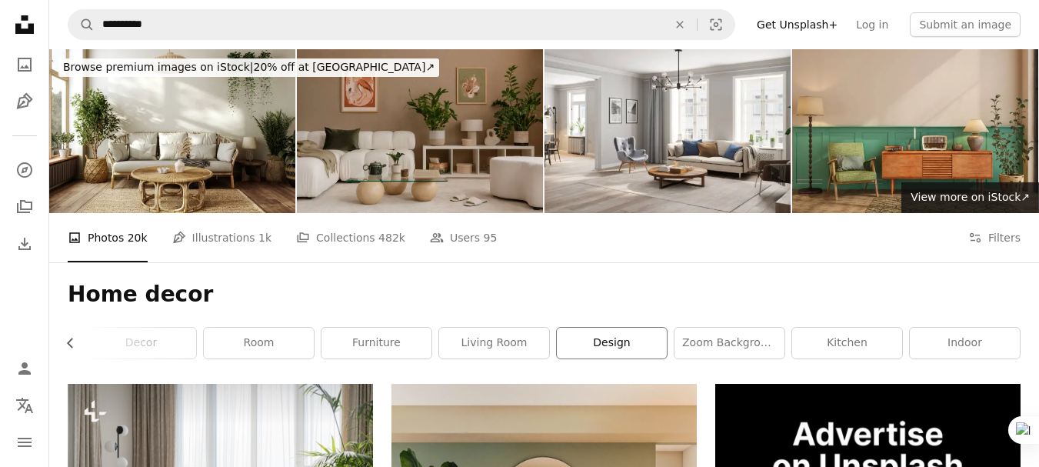
click at [567, 345] on link "design" at bounding box center [612, 343] width 110 height 31
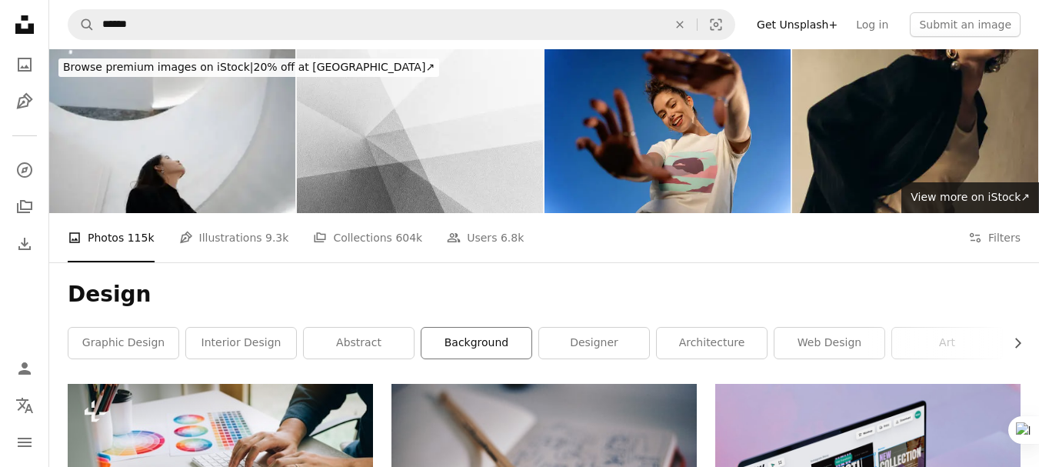
click at [491, 336] on link "background" at bounding box center [476, 343] width 110 height 31
